Goal: Transaction & Acquisition: Purchase product/service

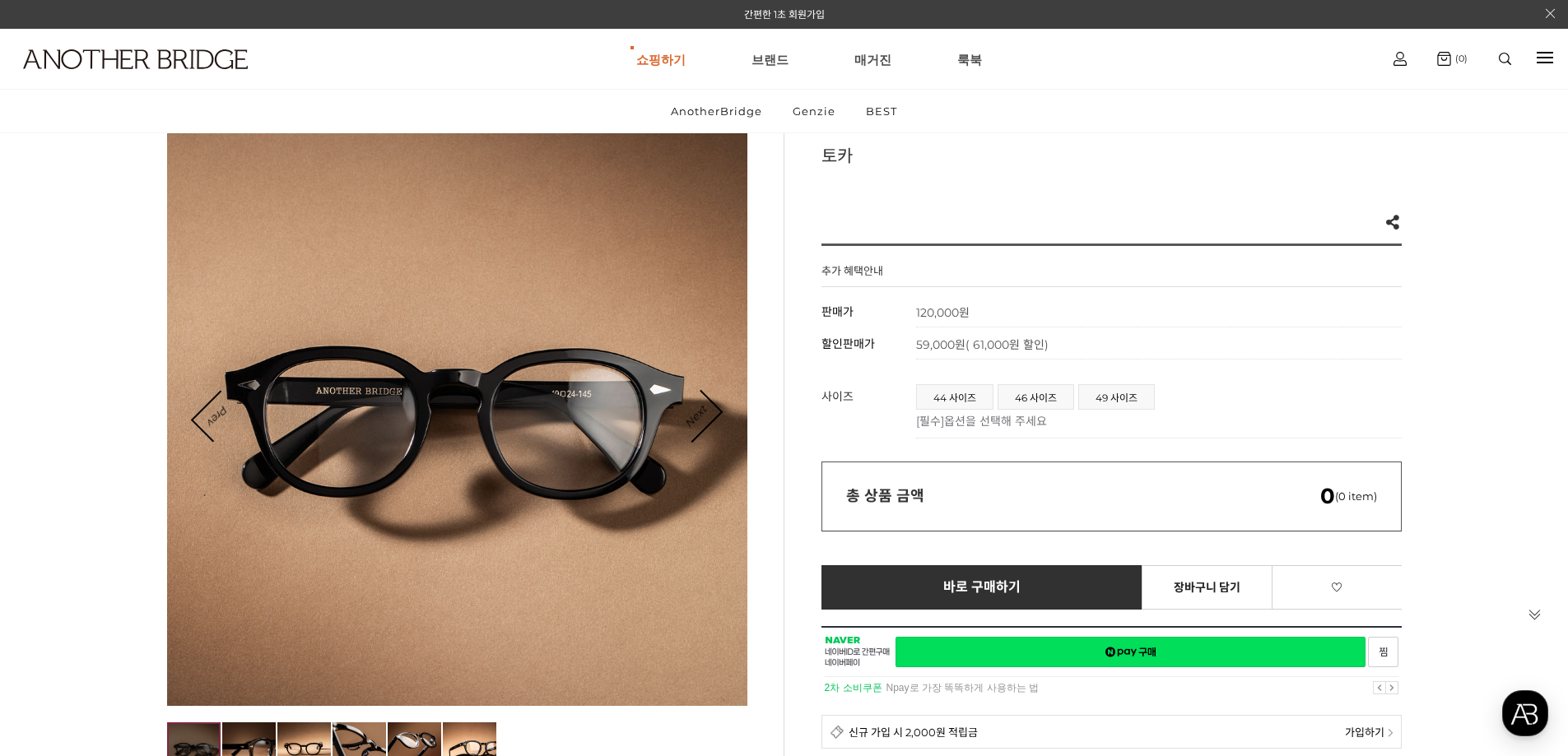
scroll to position [165, 0]
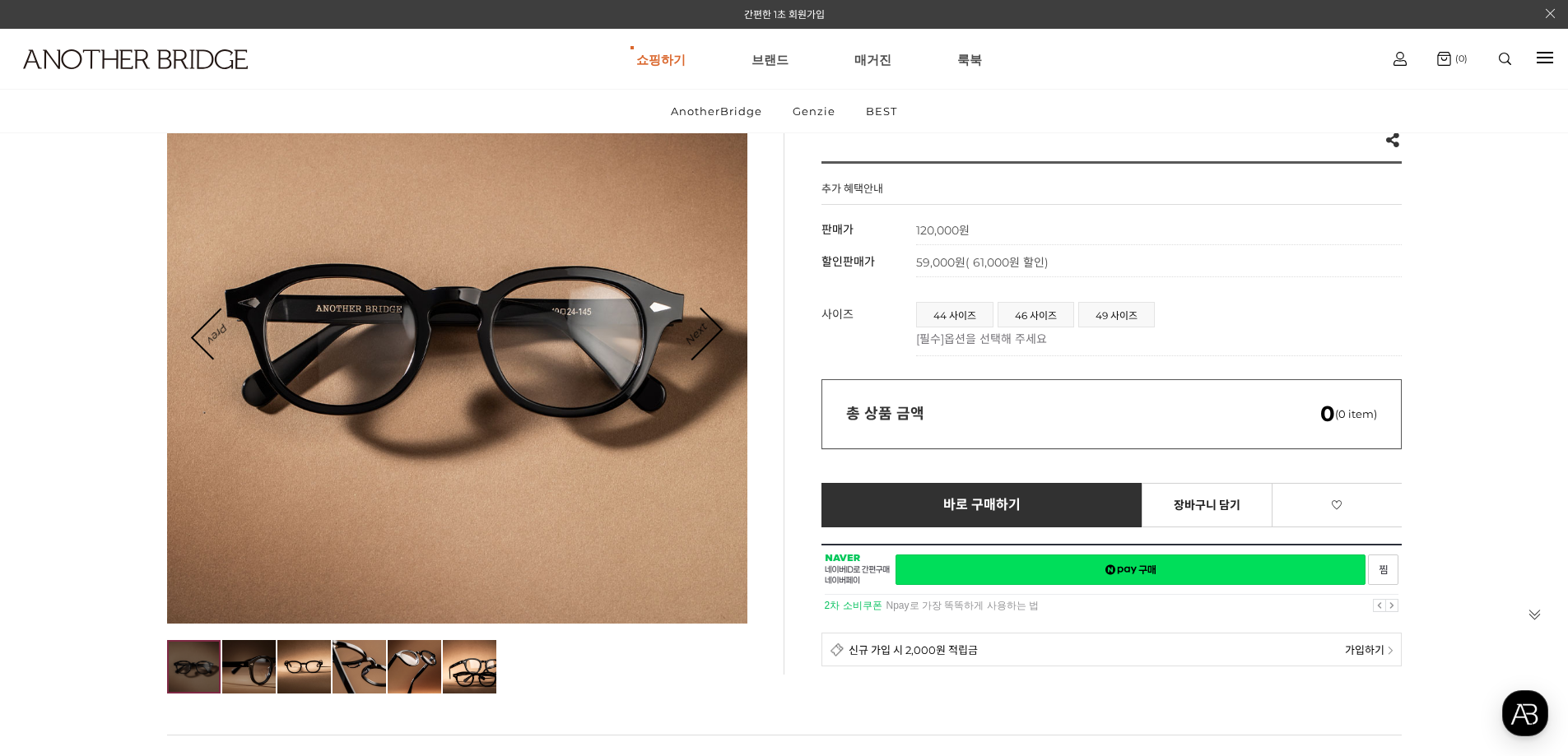
click at [248, 682] on img at bounding box center [249, 667] width 53 height 53
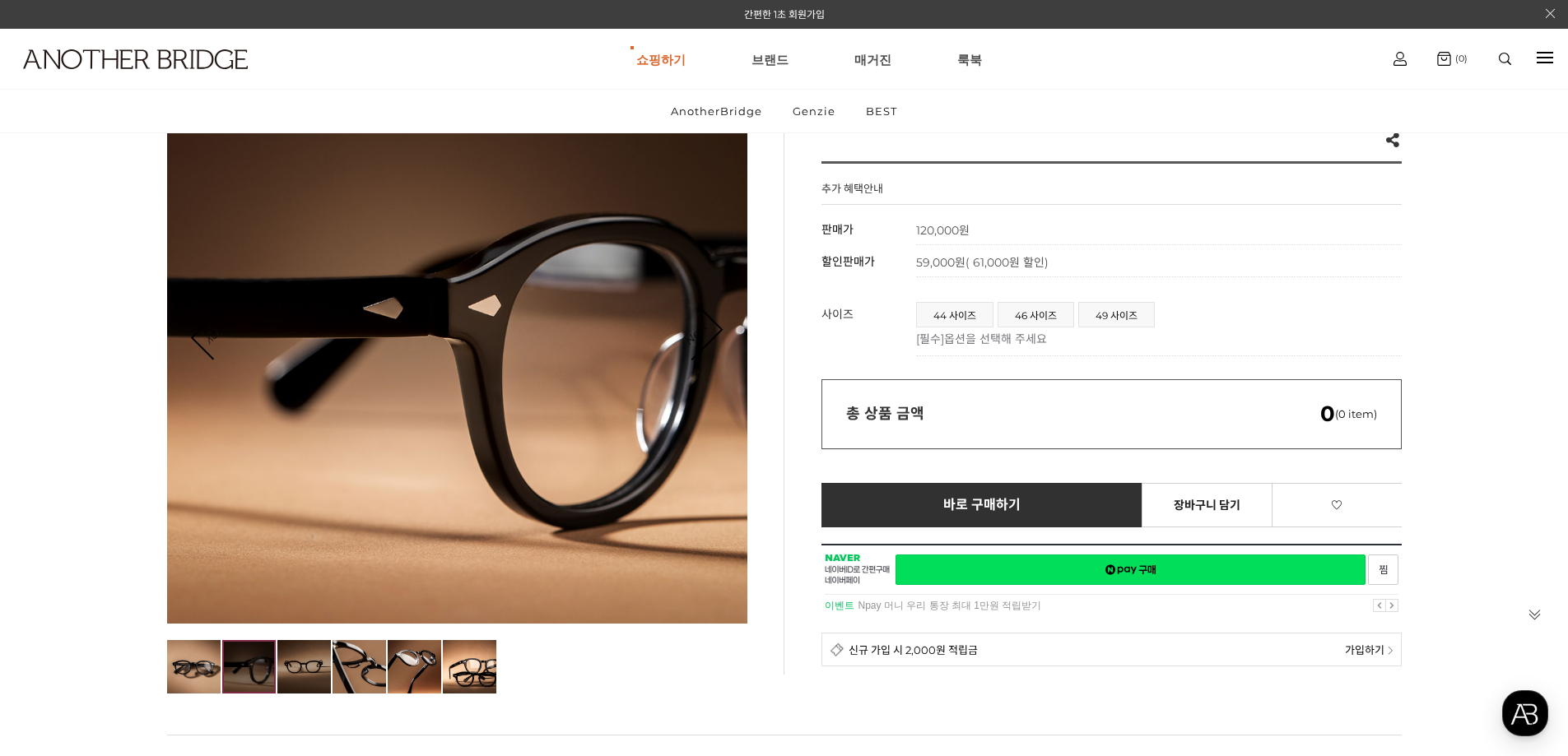
click at [300, 666] on img at bounding box center [304, 667] width 53 height 53
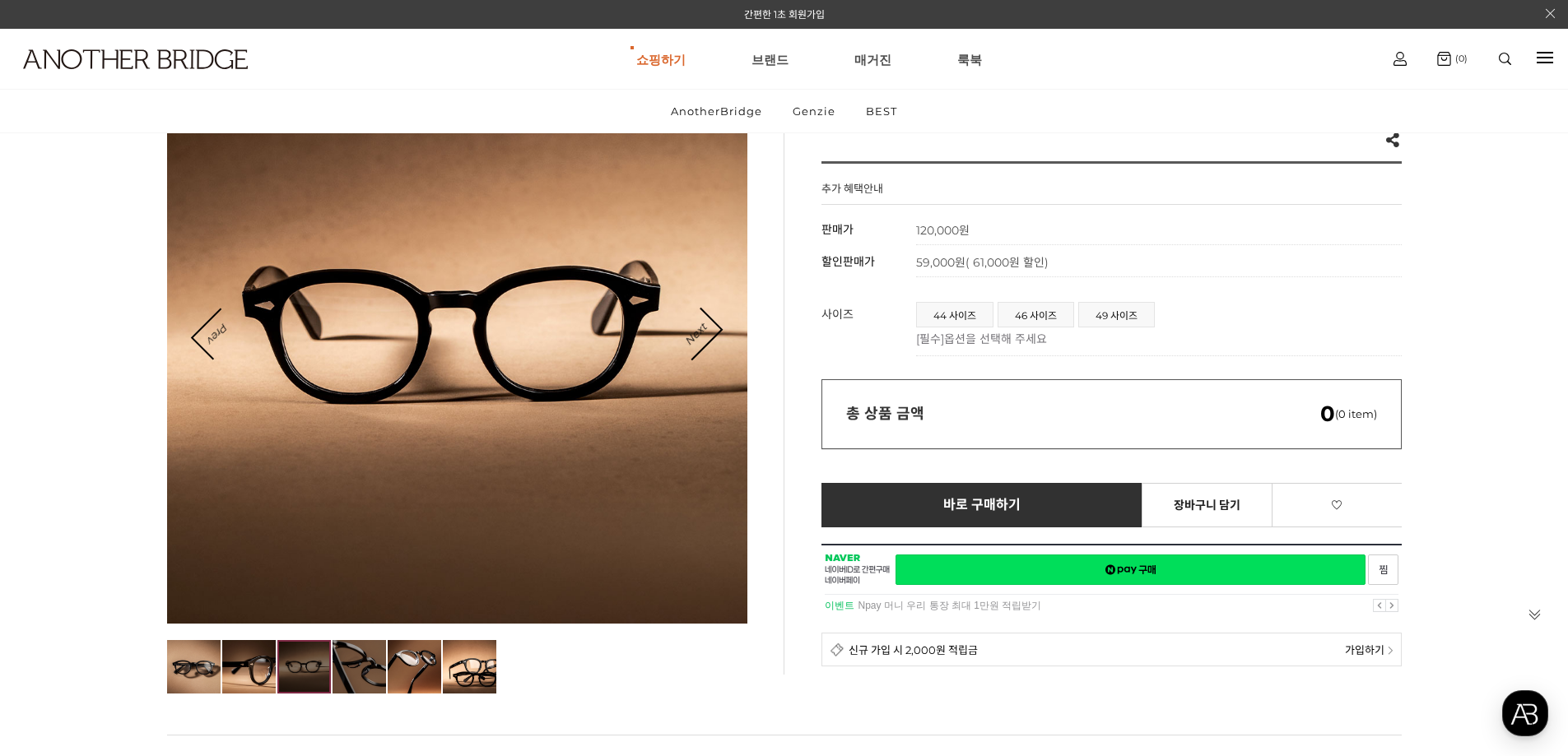
click at [351, 655] on img at bounding box center [360, 667] width 53 height 53
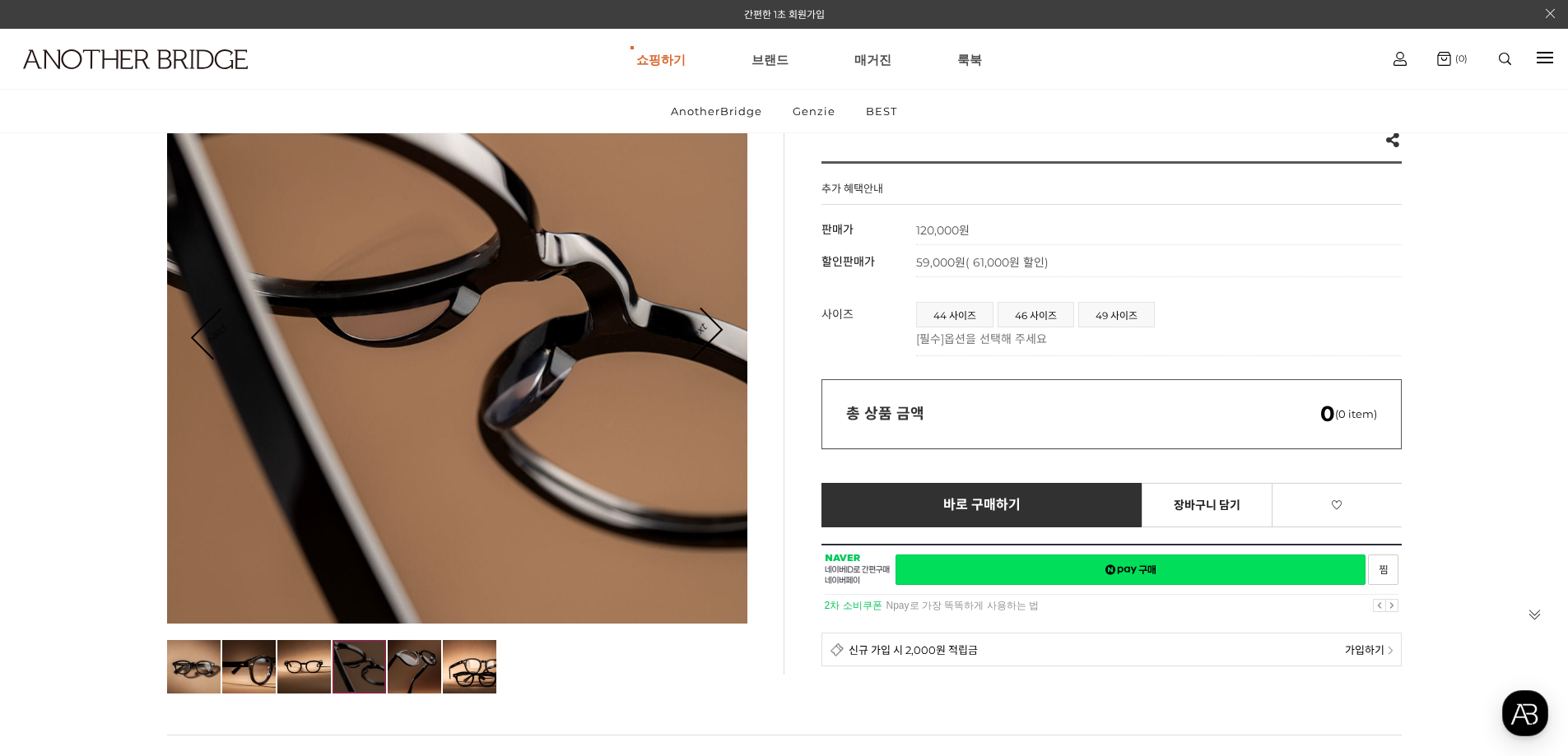
click at [406, 657] on img at bounding box center [415, 667] width 53 height 53
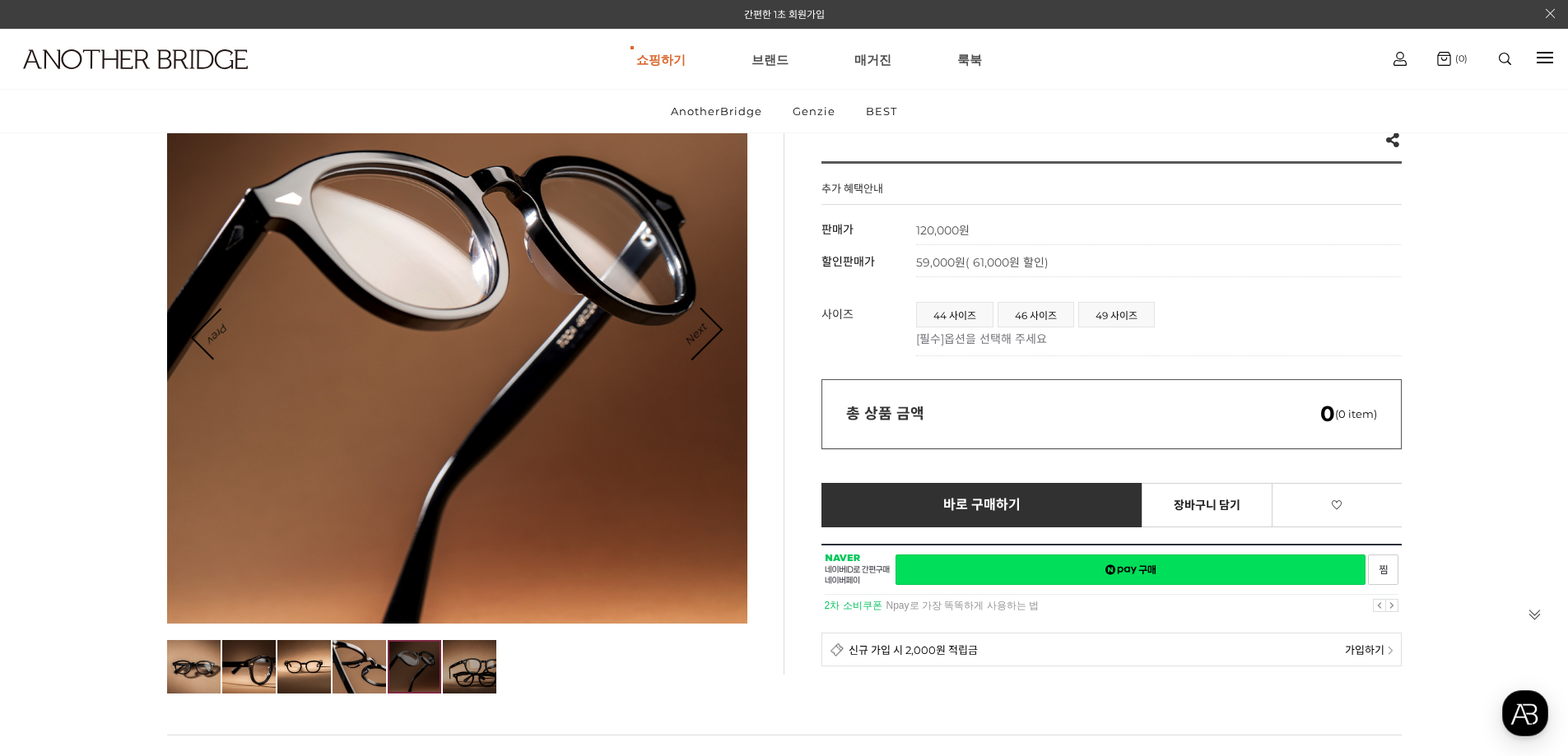
click at [464, 670] on img at bounding box center [470, 667] width 53 height 53
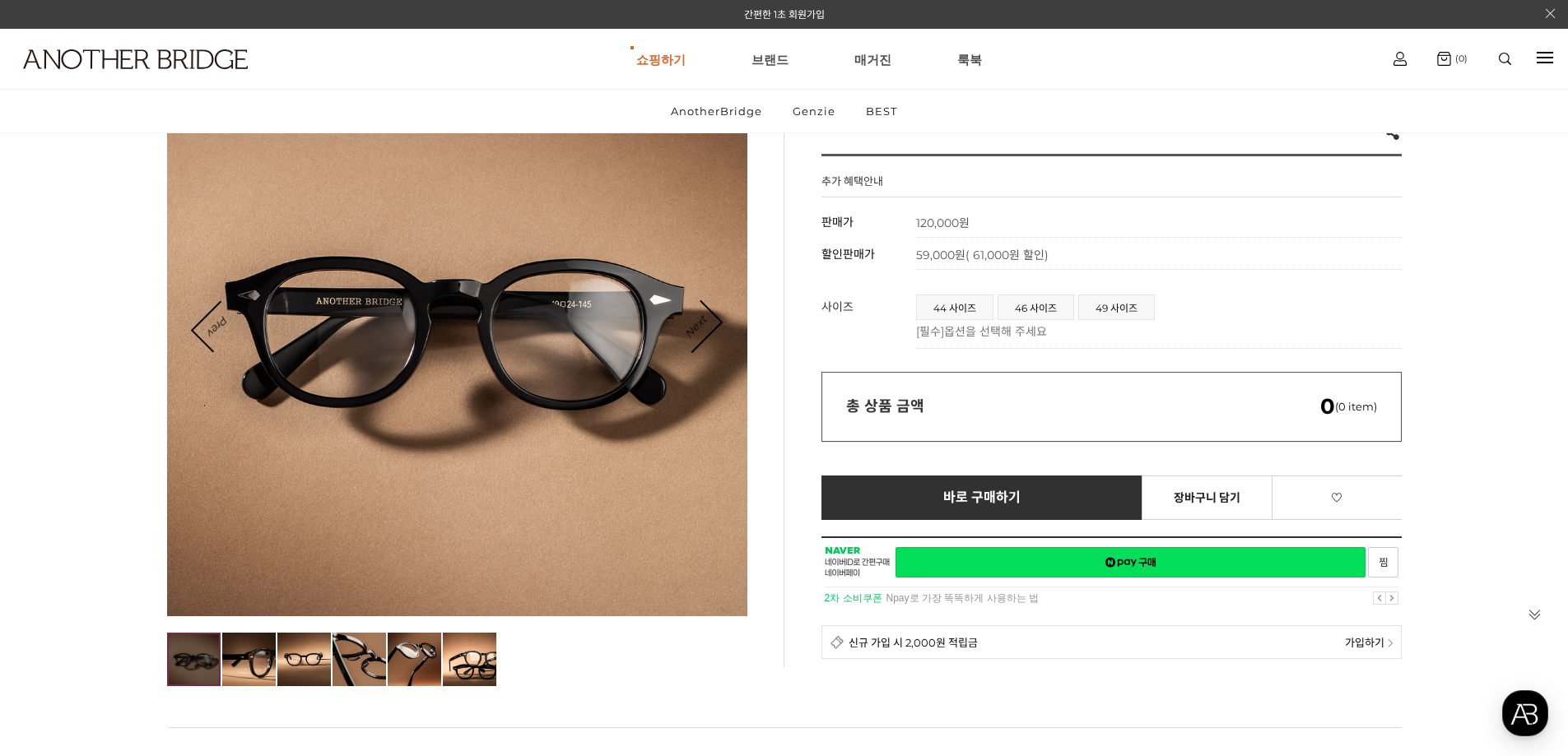
scroll to position [165, 0]
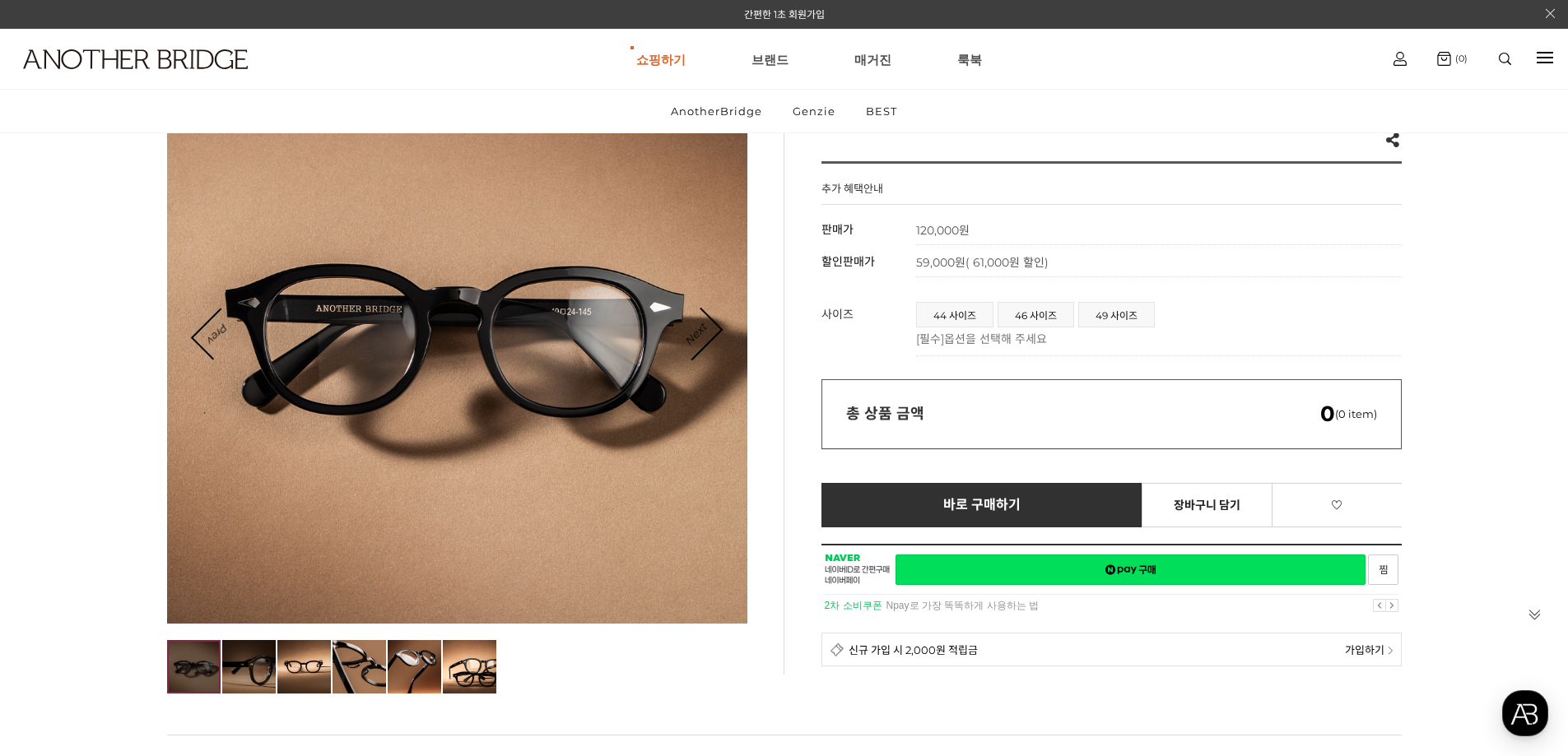
click at [230, 675] on img at bounding box center [249, 667] width 53 height 53
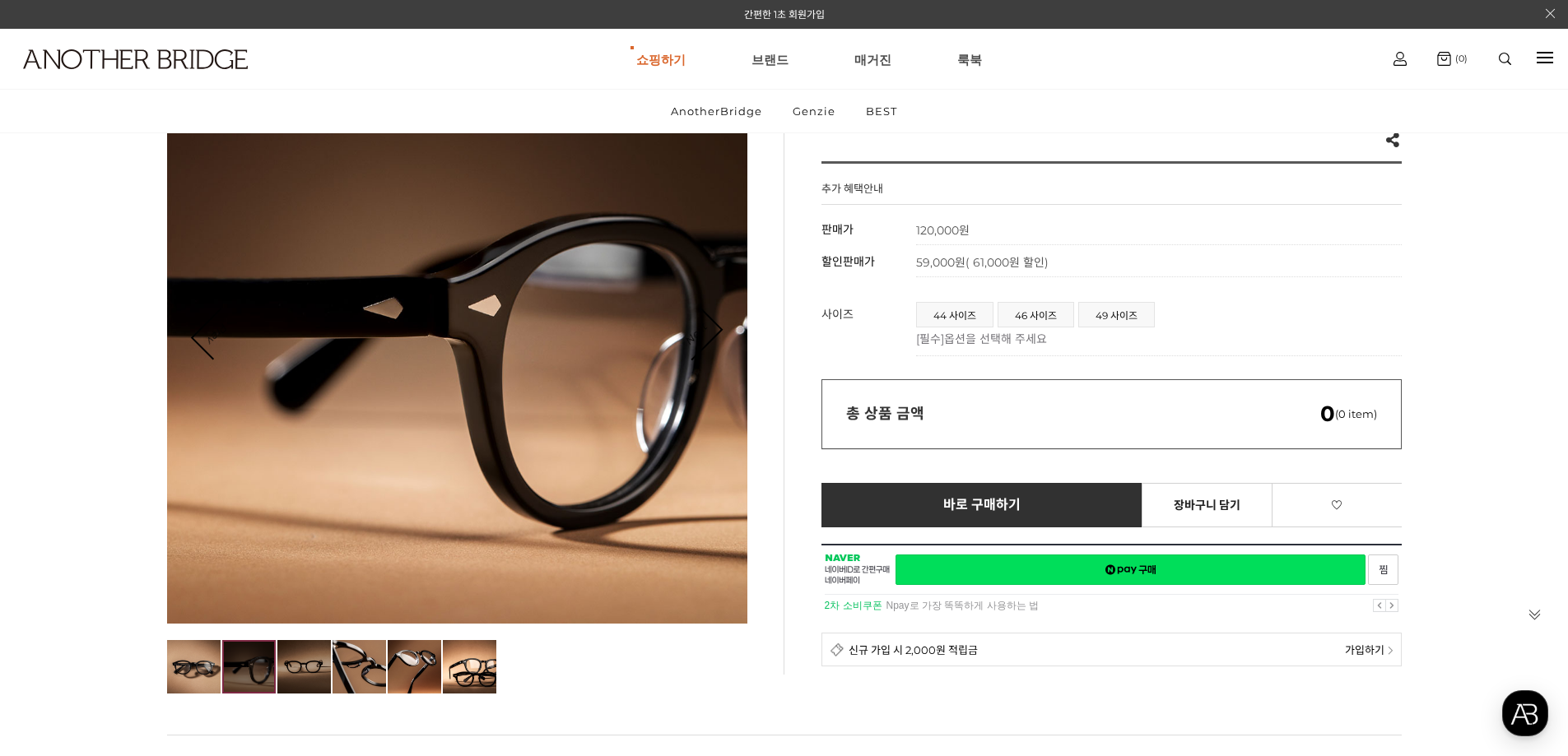
click at [303, 665] on img at bounding box center [304, 667] width 53 height 53
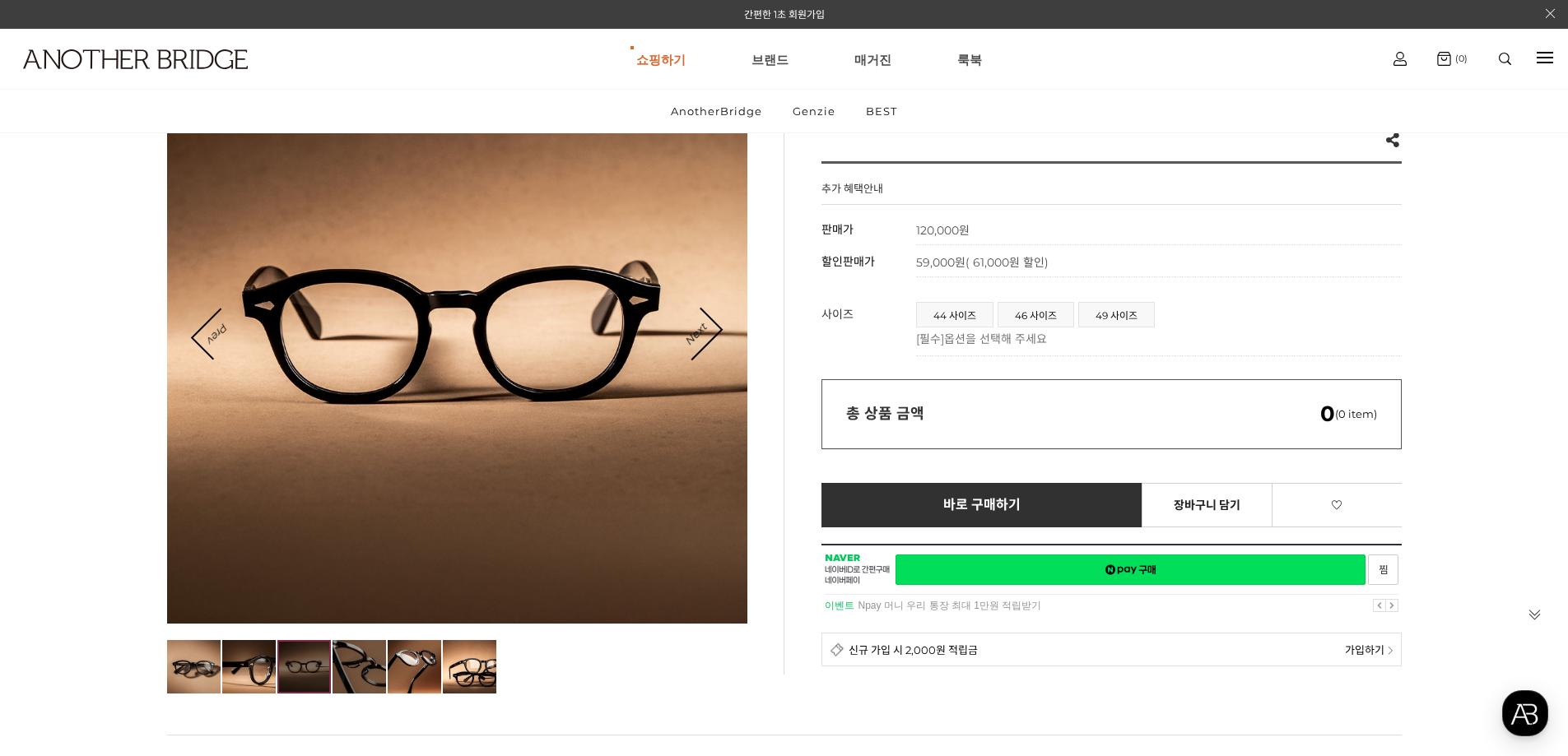
click at [368, 662] on img at bounding box center [360, 667] width 53 height 53
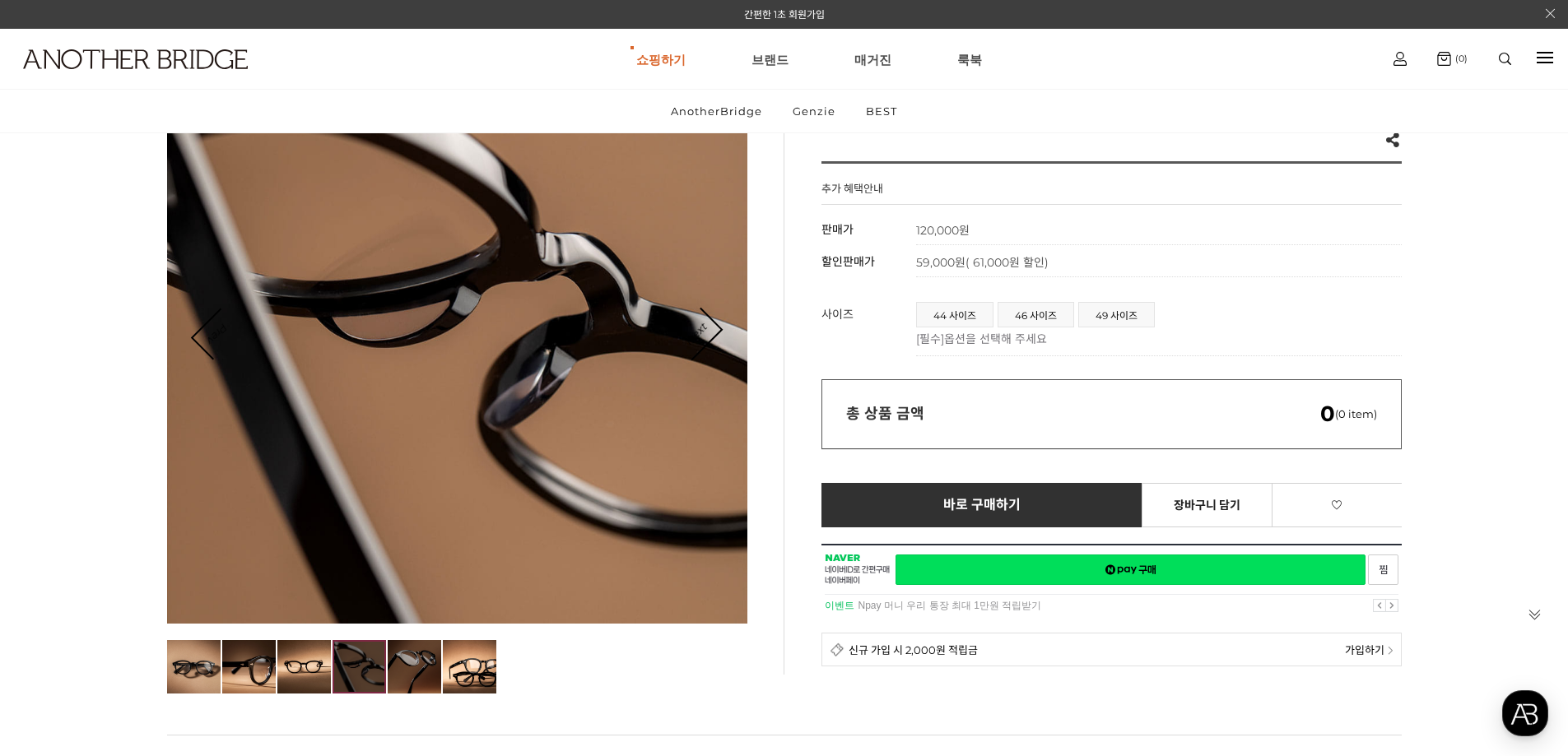
click at [419, 653] on img at bounding box center [415, 667] width 53 height 53
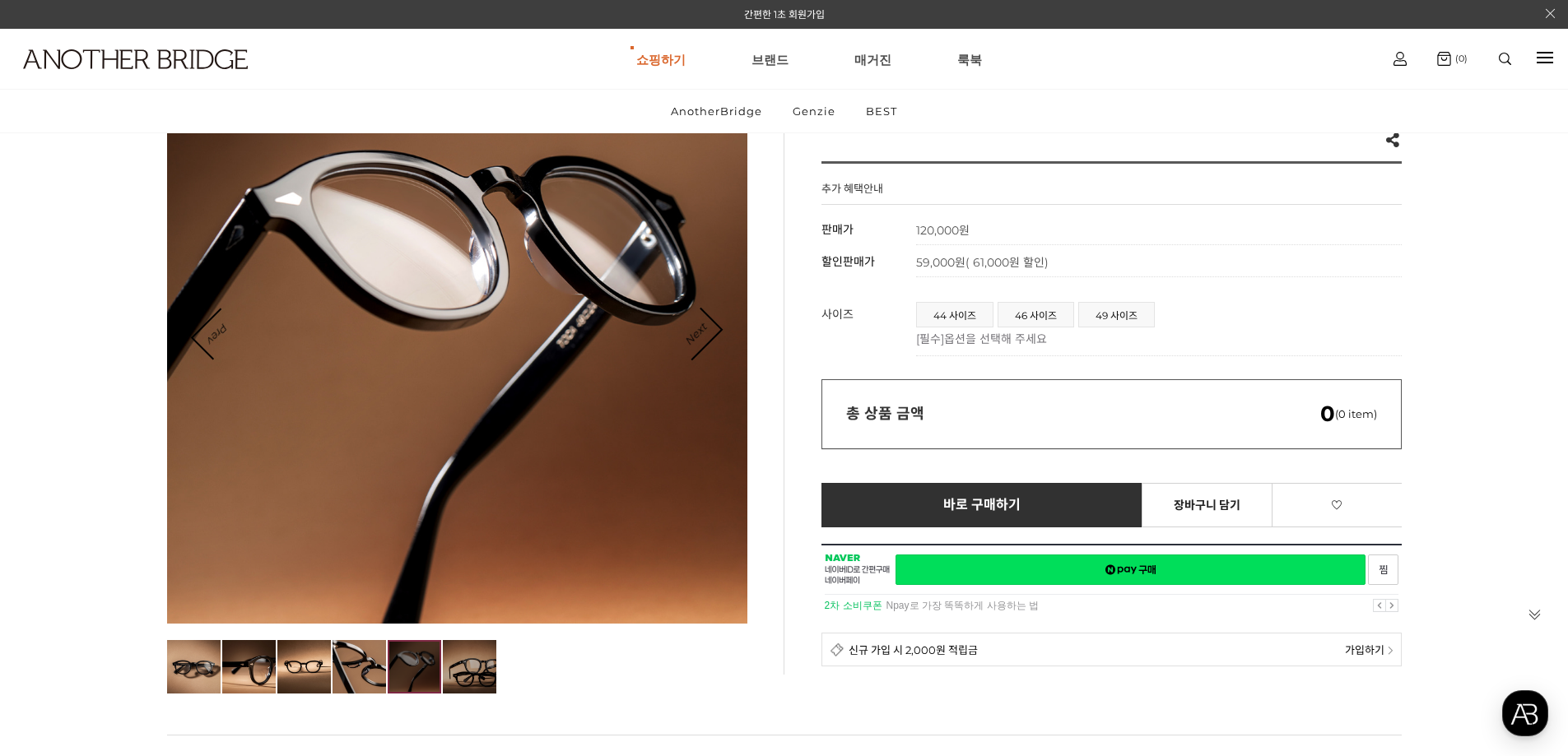
click at [467, 657] on img at bounding box center [470, 667] width 53 height 53
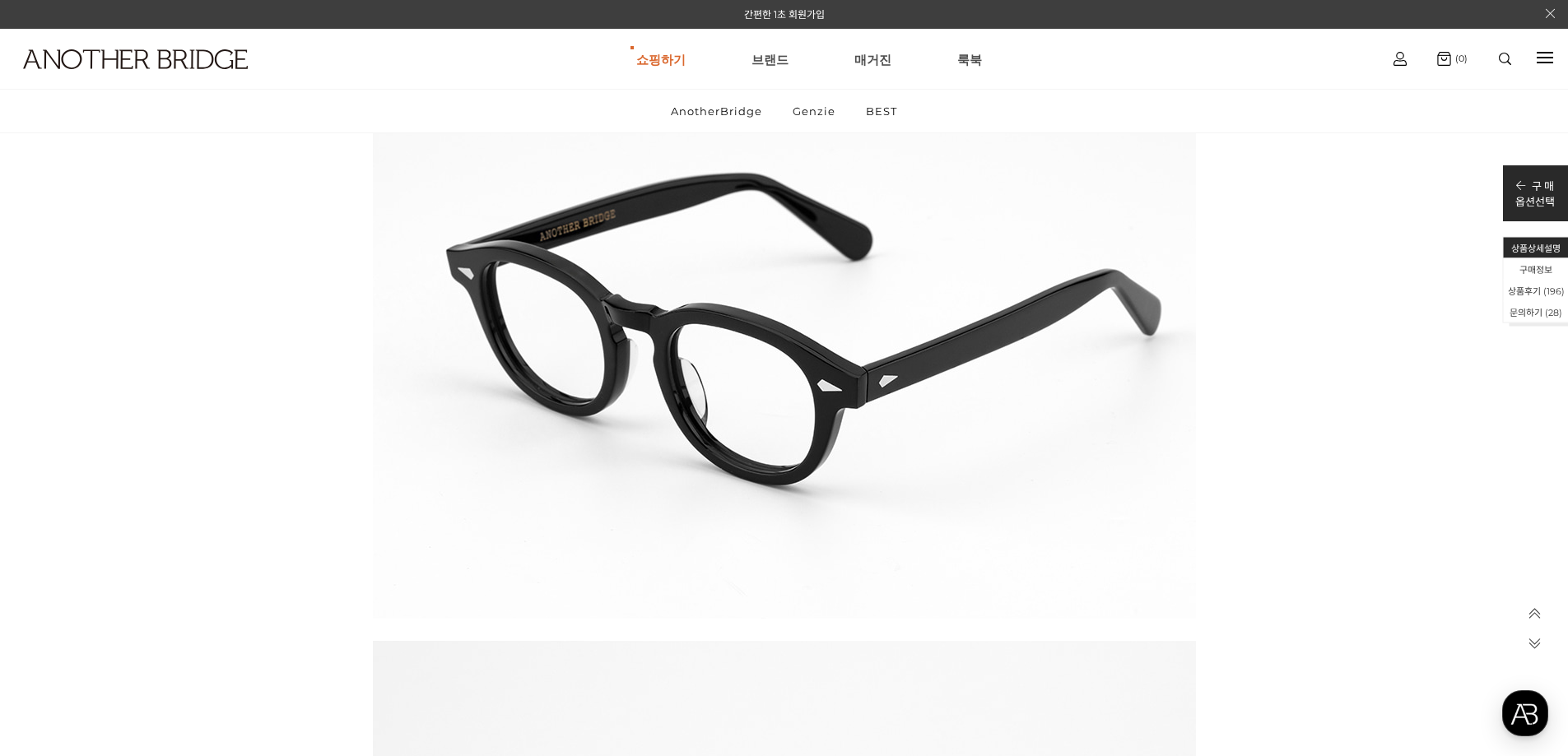
scroll to position [67231, 0]
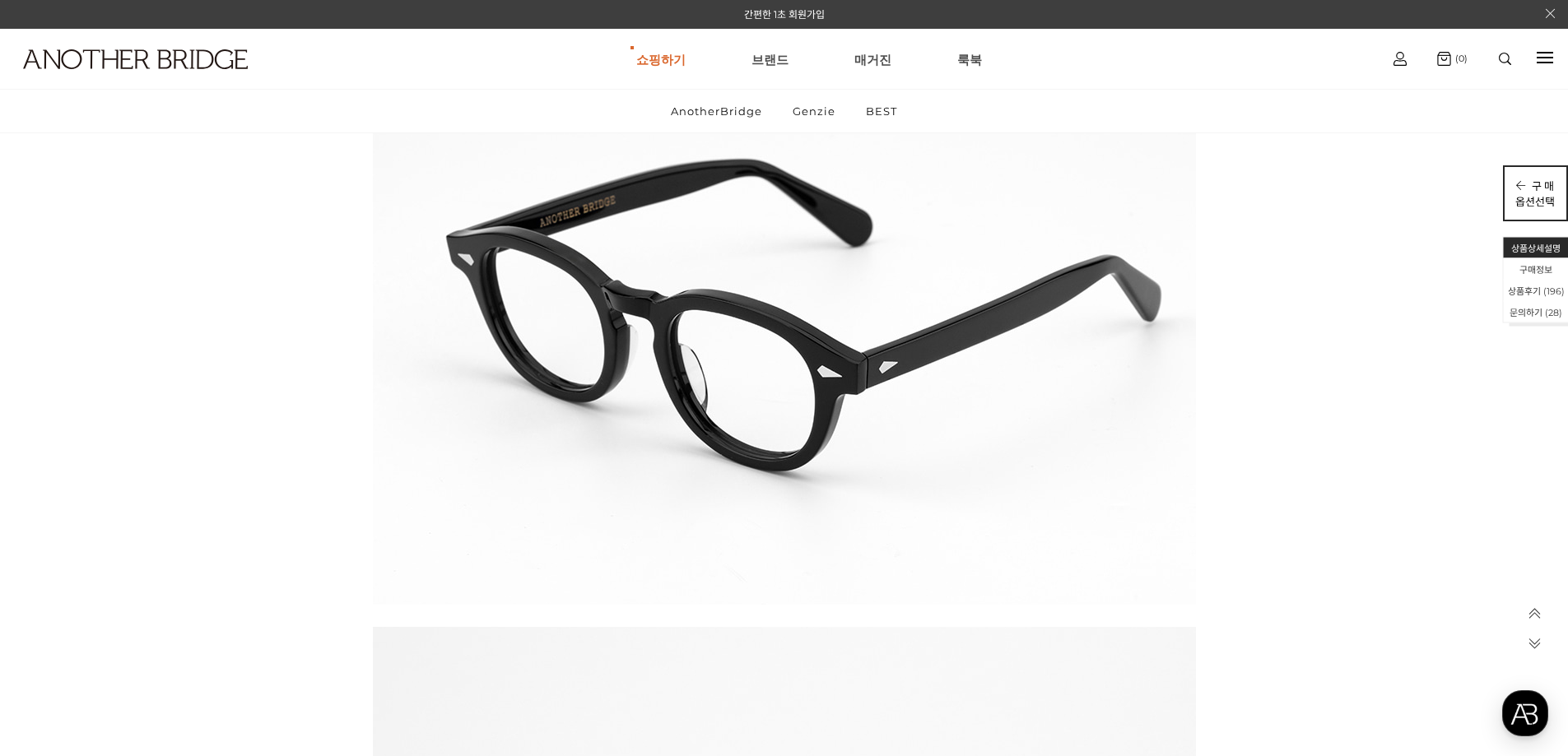
click at [1556, 187] on div "구 매 옵션선택" at bounding box center [1536, 193] width 65 height 56
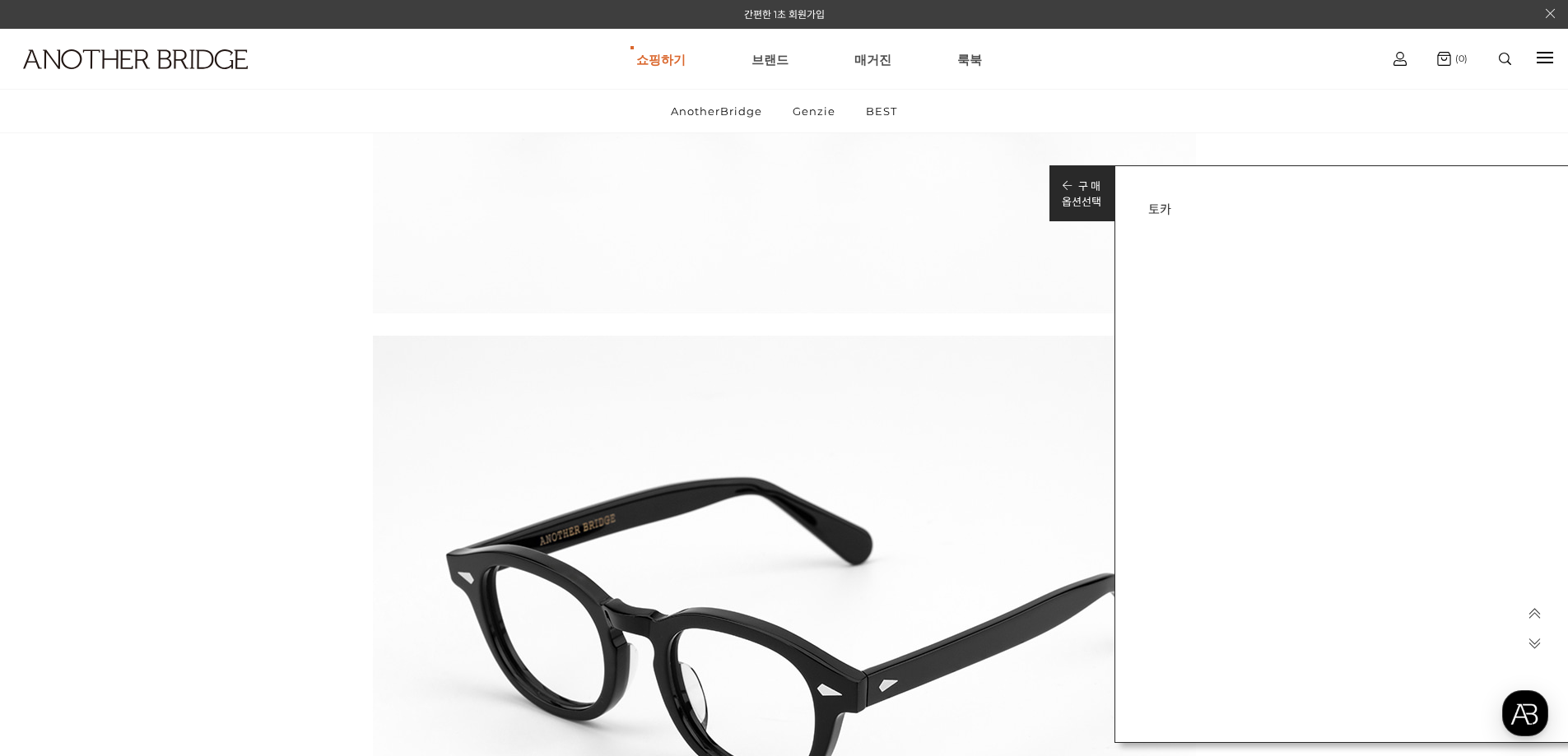
scroll to position [66901, 0]
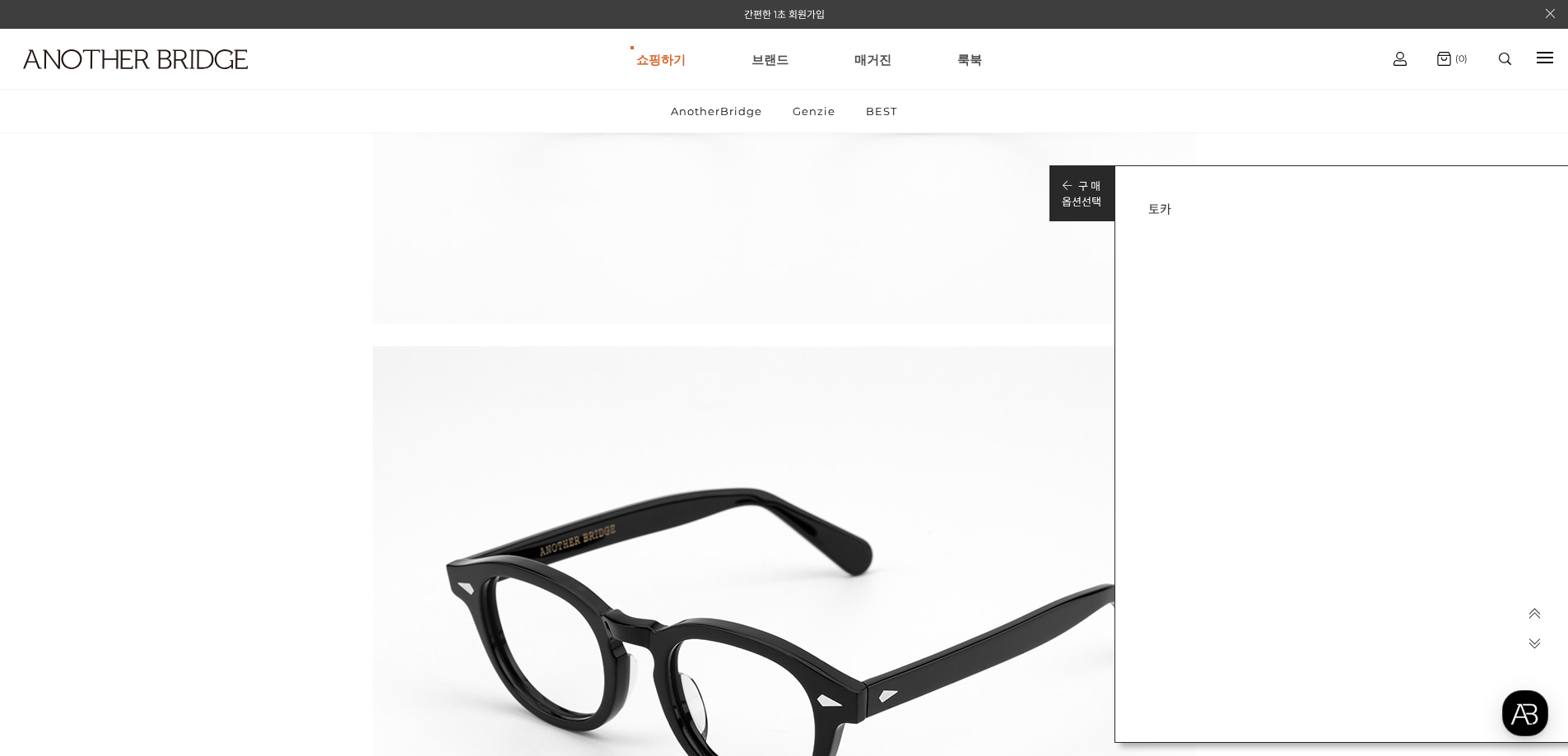
click at [1060, 201] on div "구 매 옵션선택" at bounding box center [1082, 193] width 65 height 56
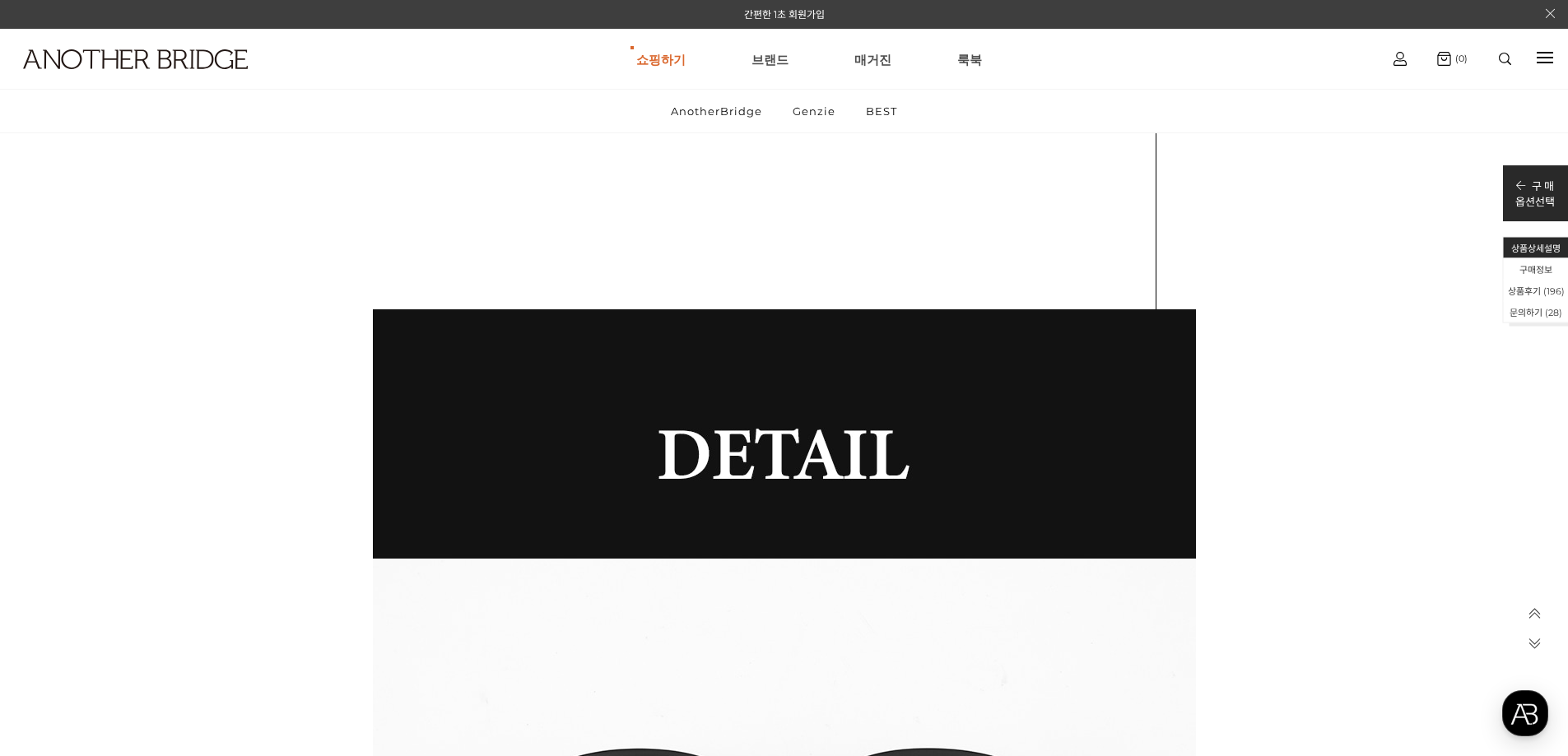
scroll to position [65337, 0]
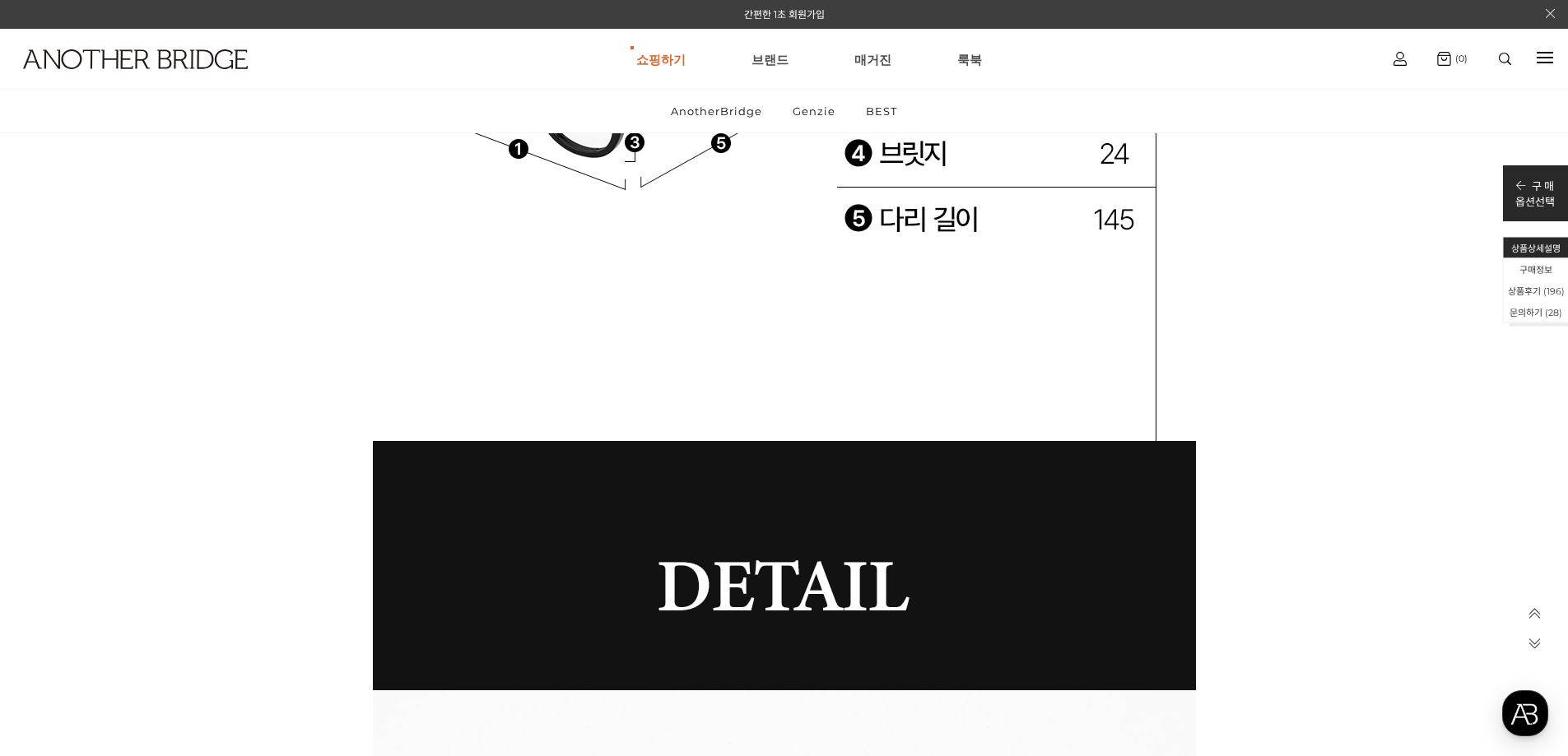
click at [1536, 607] on div at bounding box center [1536, 649] width 46 height 168
click at [1536, 611] on icon at bounding box center [1535, 614] width 14 height 14
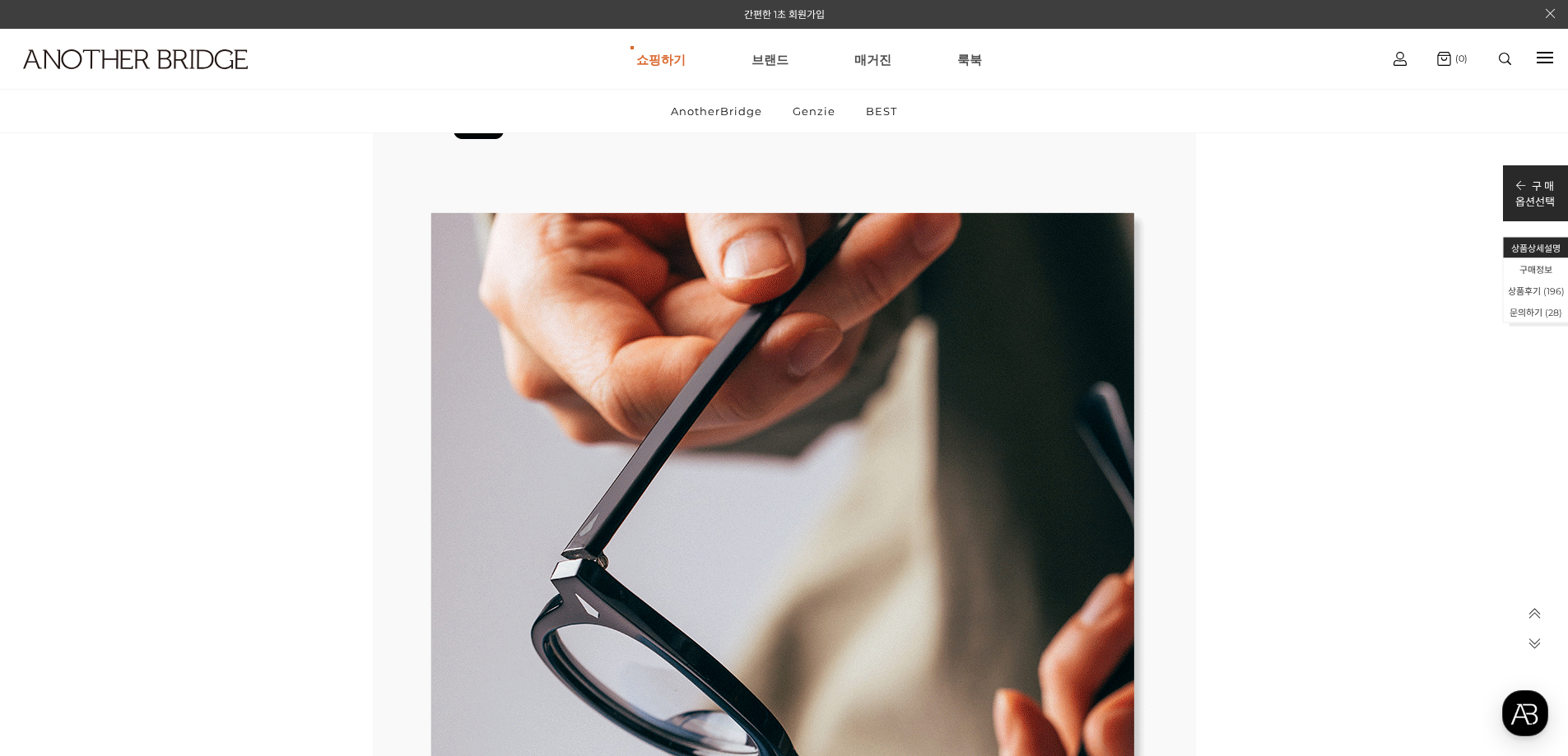
scroll to position [0, 0]
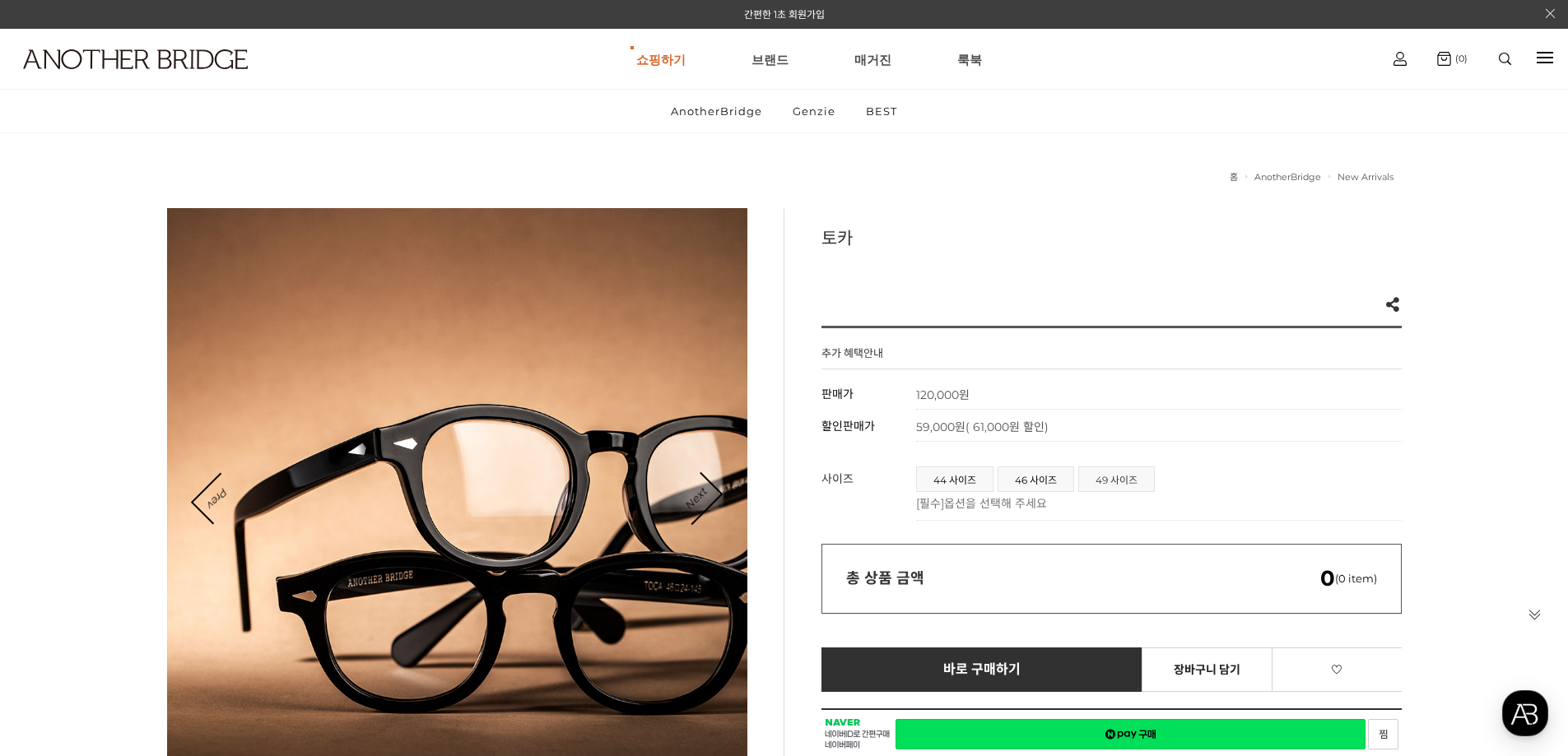
click at [1108, 475] on span "49 사이즈" at bounding box center [1116, 479] width 75 height 24
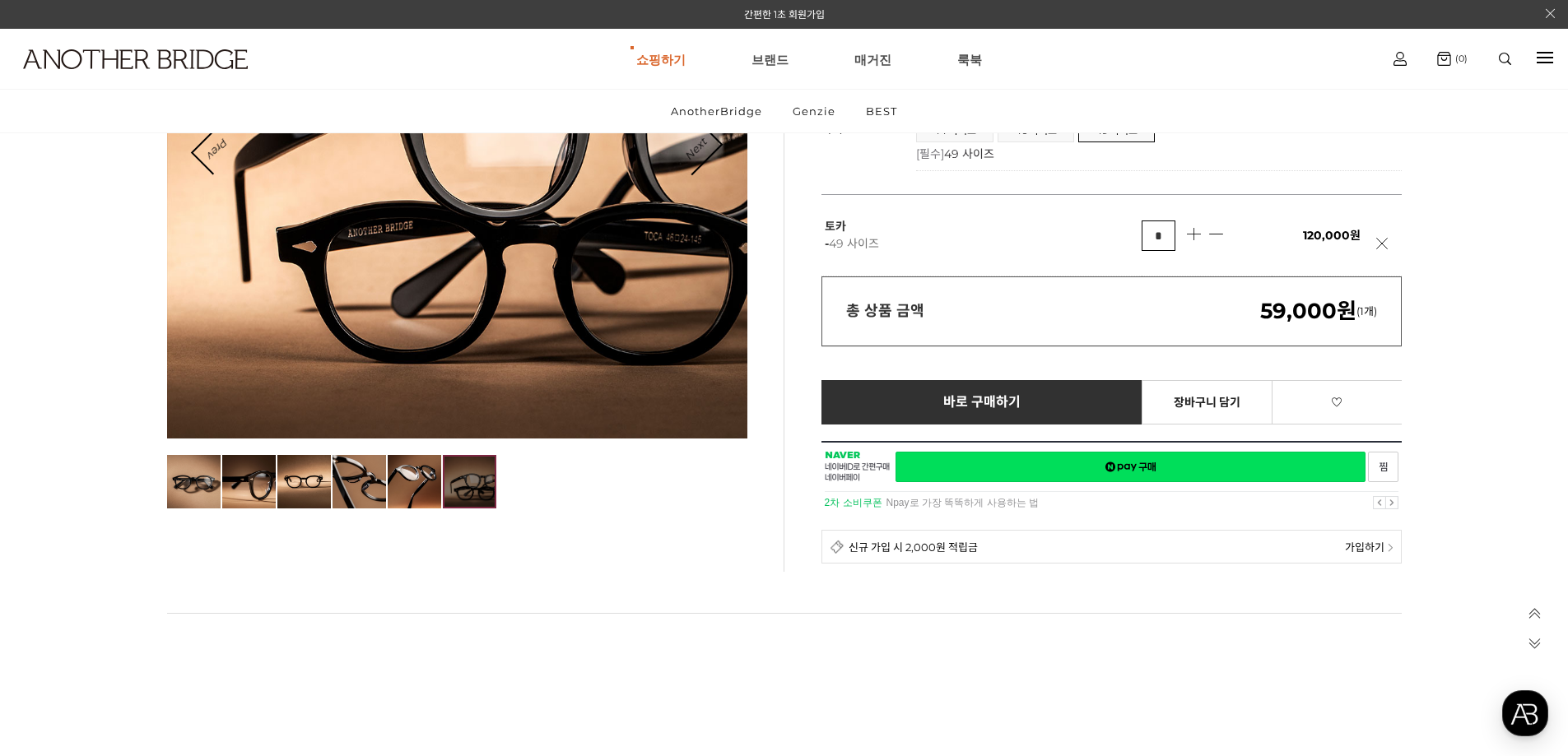
scroll to position [412, 0]
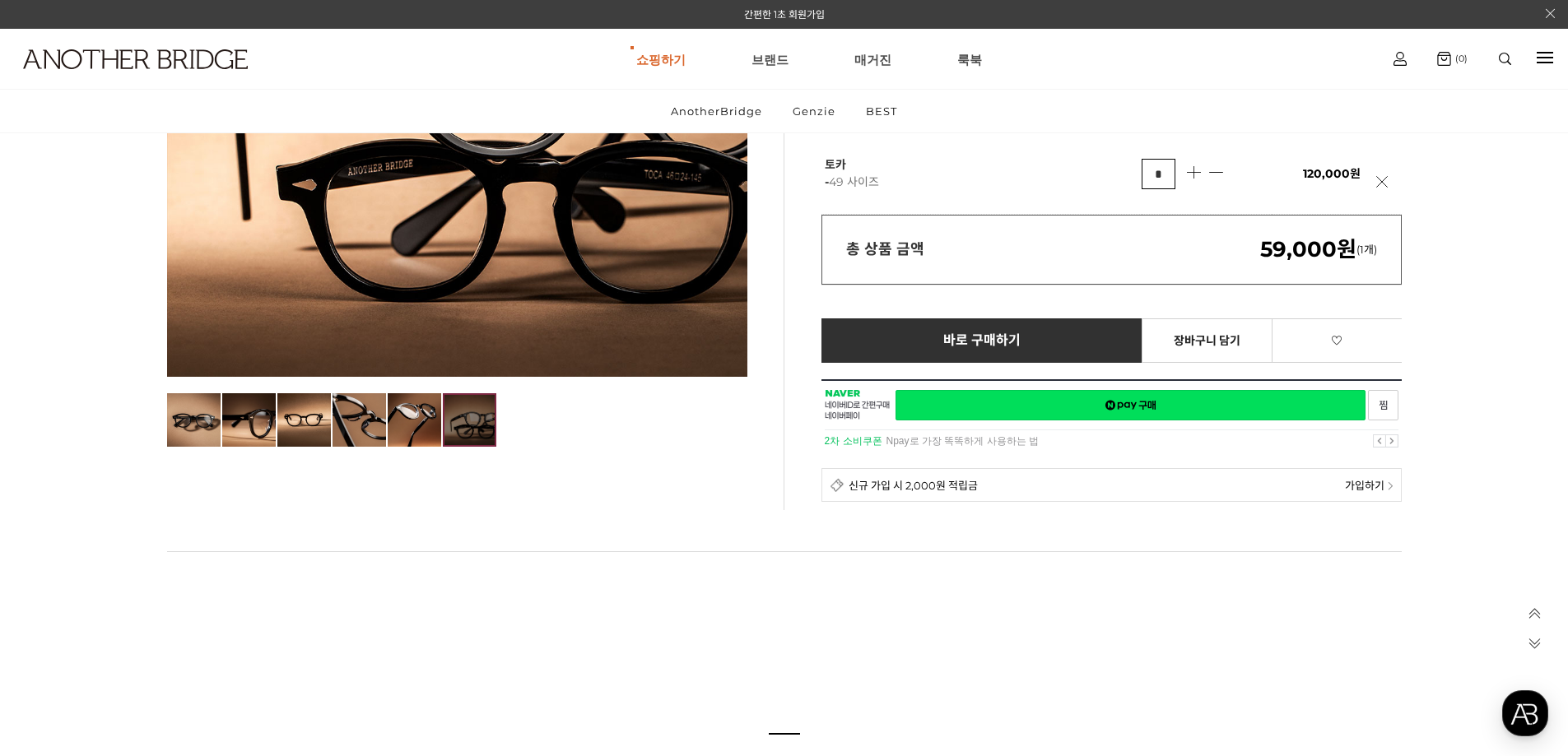
click at [1134, 404] on div at bounding box center [1112, 416] width 580 height 72
